Goal: Task Accomplishment & Management: Manage account settings

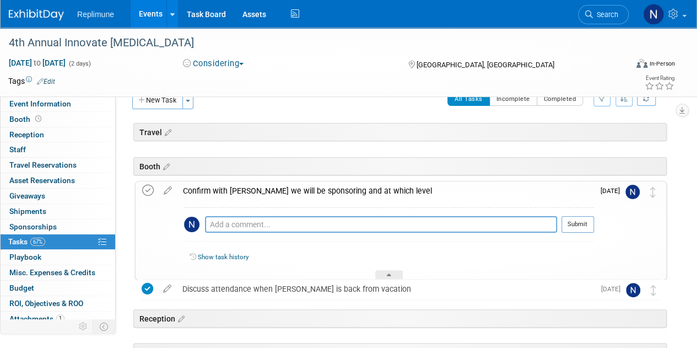
click at [144, 188] on icon at bounding box center [148, 191] width 12 height 12
click at [220, 63] on button "Considering" at bounding box center [213, 64] width 69 height 12
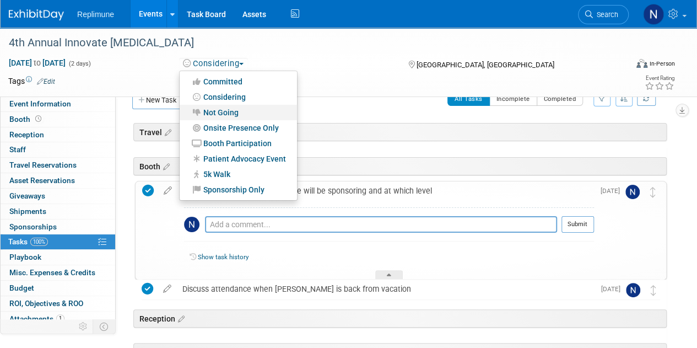
click at [212, 113] on link "Not Going" at bounding box center [238, 112] width 117 height 15
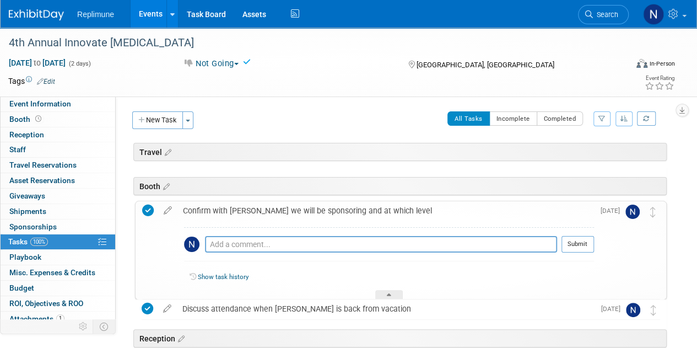
click at [145, 9] on link "Events" at bounding box center [151, 14] width 40 height 28
